Goal: Answer question/provide support

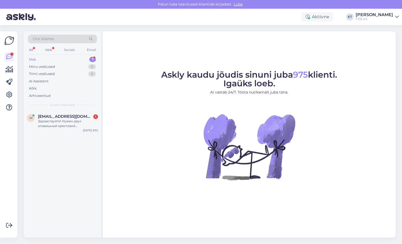
click at [51, 57] on div "Uus 1" at bounding box center [62, 59] width 69 height 7
click at [63, 128] on div "m [EMAIL_ADDRESS][DOMAIN_NAME] 1 Здравствуйте! Нужен двух клавишный крестовой п…" at bounding box center [63, 122] width 78 height 24
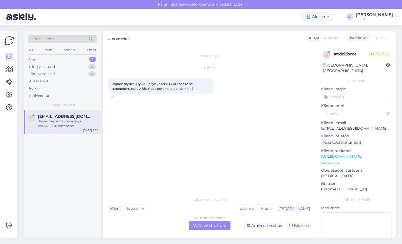
click at [199, 225] on div "Russian to Estonian Võta vestlus üle" at bounding box center [210, 224] width 42 height 9
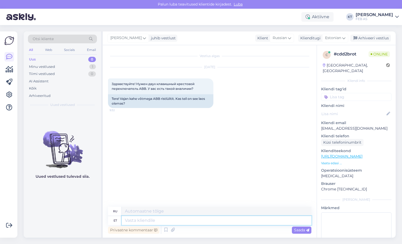
click at [182, 216] on textarea at bounding box center [217, 220] width 190 height 9
click at [329, 37] on span "Estonian" at bounding box center [333, 38] width 16 height 6
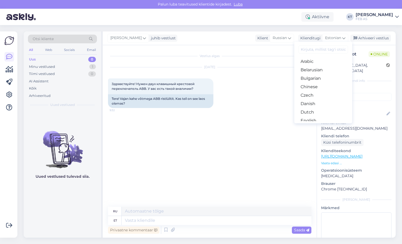
click at [321, 50] on input at bounding box center [324, 49] width 50 height 8
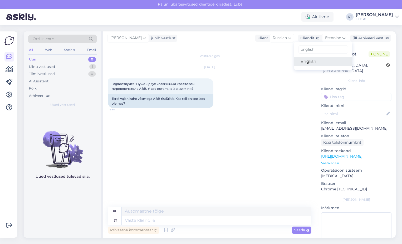
type input "english"
click at [304, 59] on link "English" at bounding box center [324, 61] width 58 height 8
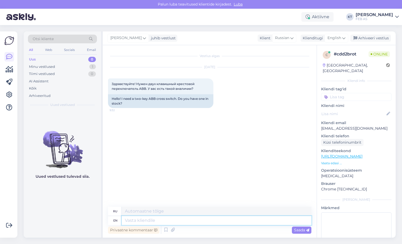
click at [162, 219] on textarea at bounding box center [217, 220] width 190 height 9
type textarea "Good d"
type textarea "Хороший"
type textarea "Good day!"
type textarea "Добрый день!"
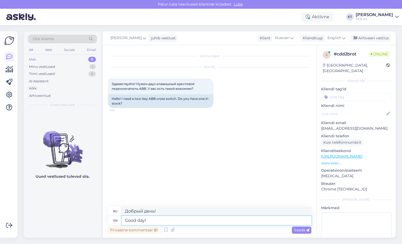
type textarea "Good day! I"
type textarea "Добрый день! Я"
type textarea "Good day! I'll check it"
type textarea "Добрый день! Я проверю."
type textarea "Good day! I'll check it out."
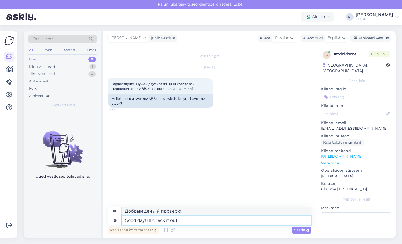
type textarea "Добрый день! Посмотрю."
click at [191, 220] on textarea "Good day! I'll check it out." at bounding box center [217, 220] width 190 height 9
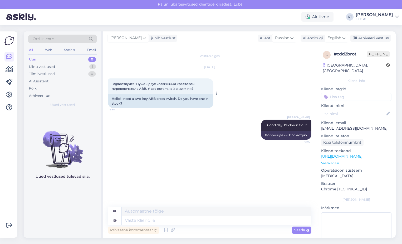
click at [149, 88] on span "Здравствуйте! Нужен двух клавишный крестовой переключатель ABB. У вас есть тако…" at bounding box center [154, 86] width 84 height 9
drag, startPoint x: 195, startPoint y: 89, endPoint x: 111, endPoint y: 80, distance: 84.1
click at [111, 80] on div "Здравствуйте! Нужен двух клавишный крестовой переключатель ABB. У вас есть тако…" at bounding box center [160, 86] width 105 height 16
copy span "Здравствуйте! Нужен двух клавишный крестовой переключатель ABB. У вас есть тако…"
click at [233, 143] on div "[PERSON_NAME] Good day! I'll check it out. 9:35 Добрый день! Посмотрю." at bounding box center [210, 130] width 204 height 32
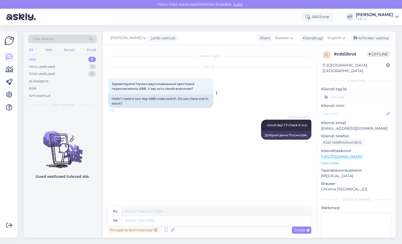
click at [154, 90] on span "Здравствуйте! Нужен двух клавишный крестовой переключатель ABB. У вас есть тако…" at bounding box center [154, 86] width 84 height 9
drag, startPoint x: 196, startPoint y: 87, endPoint x: 110, endPoint y: 80, distance: 86.0
click at [110, 80] on div "Здравствуйте! Нужен двух клавишный крестовой переключатель ABB. У вас есть тако…" at bounding box center [160, 86] width 105 height 16
copy span "Здравствуйте! Нужен двух клавишный крестовой переключатель ABB. У вас есть тако…"
click at [210, 133] on div "[PERSON_NAME] Good day! I'll check it out. 9:35 Добрый день! Посмотрю." at bounding box center [210, 130] width 204 height 32
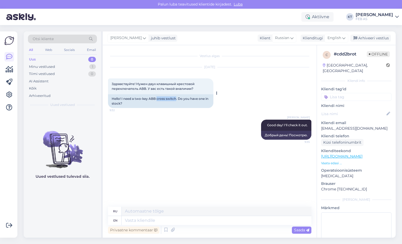
drag, startPoint x: 176, startPoint y: 98, endPoint x: 156, endPoint y: 99, distance: 19.6
click at [156, 99] on div "Hello! I need a two-key ABB cross switch. Do you have one in stock?" at bounding box center [160, 101] width 105 height 14
copy div "cross switch"
click at [161, 88] on span "Здравствуйте! Нужен двух клавишный крестовой переключатель ABB. У вас есть тако…" at bounding box center [154, 86] width 84 height 9
drag, startPoint x: 197, startPoint y: 87, endPoint x: 107, endPoint y: 83, distance: 90.3
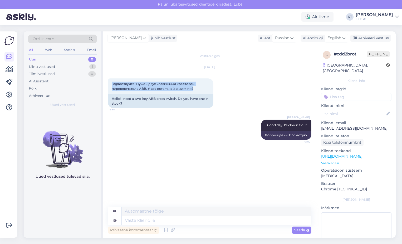
click at [107, 83] on div "Vestlus algas [DATE] Здравствуйте! Нужен двух клавишный крестовой переключатель…" at bounding box center [210, 141] width 214 height 192
copy span "Здравствуйте! Нужен двух клавишный крестовой переключатель ABB. У вас есть тако…"
click at [140, 98] on div "Hello! I need a two-key ABB cross switch. Do you have one in stock?" at bounding box center [160, 101] width 105 height 14
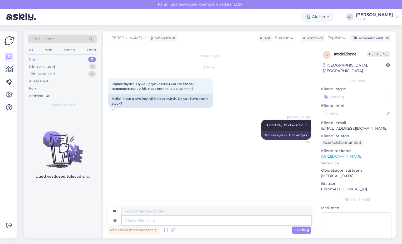
click at [208, 221] on textarea at bounding box center [217, 220] width 190 height 9
click at [167, 221] on textarea at bounding box center [217, 220] width 190 height 9
paste textarea "Which product series should it specifically belong to"
type textarea "Which product series should it specifically belong to"
type textarea "К какой серии продуктов он должен конкретно относиться?"
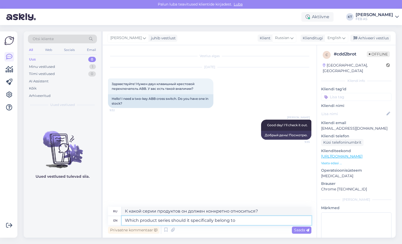
type textarea "Which product series should it specifically belong to?"
type textarea "К какой именно серии продуктов он должен относиться?"
type textarea "Which product series should it specifically belong to-"
type textarea "К какой серии продуктов он должен конкретно относиться?"
type textarea "Which product series should it specifically belong to- A"
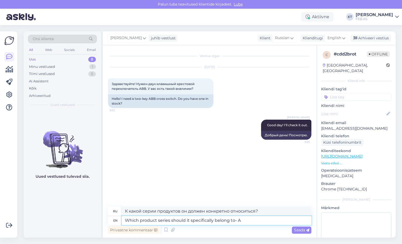
type textarea "К какой серии продуктов он должен принадлежать?"
type textarea "Which product series should it specifically belong to-"
type textarea "К какой серии продуктов он должен конкретно относиться?"
type textarea "Which product series should it specifically belong to- Basic55,"
type textarea "К какой серии продуктов он должен принадлежать? Basic55,"
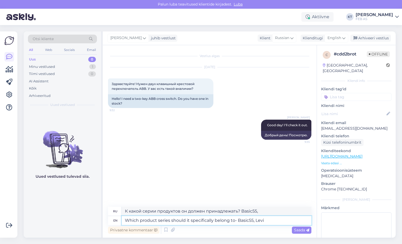
type textarea "Which product series should it specifically belong to- Basic55, [PERSON_NAME]"
type textarea "К какой серии продуктов он должен принадлежать? Basic55, [PERSON_NAME]"
type textarea "Which product series should it specifically belong to- Basic55, [PERSON_NAME]?"
type textarea "К какой серии продуктов он должен конкретно относиться: Basic55, [PERSON_NAME]?"
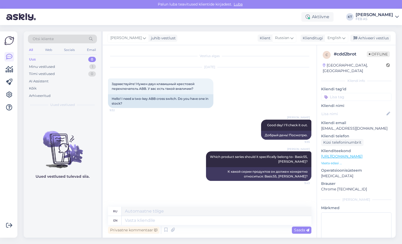
click at [190, 185] on div "[PERSON_NAME] Which product series should it specifically belong to- Basic55, […" at bounding box center [210, 165] width 204 height 41
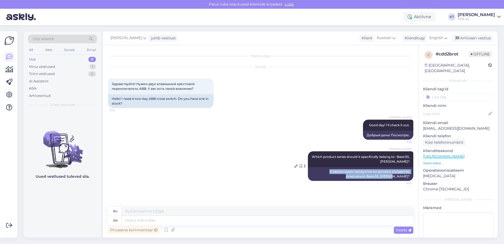
drag, startPoint x: 393, startPoint y: 177, endPoint x: 326, endPoint y: 170, distance: 67.1
click at [326, 170] on div "К какой серии продуктов он должен конкретно относиться: Basic55, [PERSON_NAME]?" at bounding box center [360, 174] width 105 height 14
copy div "К какой серии продуктов он должен конкретно относиться: Basic55, [PERSON_NAME]?"
click at [205, 181] on div "[PERSON_NAME] Which product series should it specifically belong to- Basic55, […" at bounding box center [260, 165] width 305 height 41
